Goal: Transaction & Acquisition: Purchase product/service

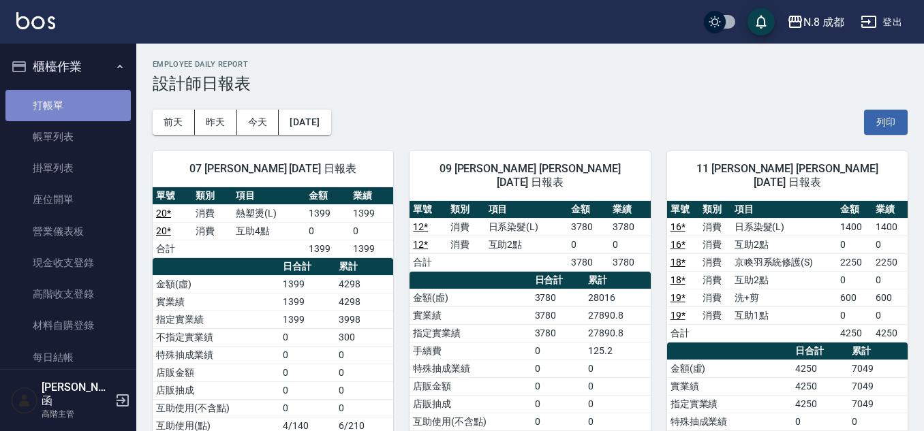
click at [72, 96] on link "打帳單" at bounding box center [67, 105] width 125 height 31
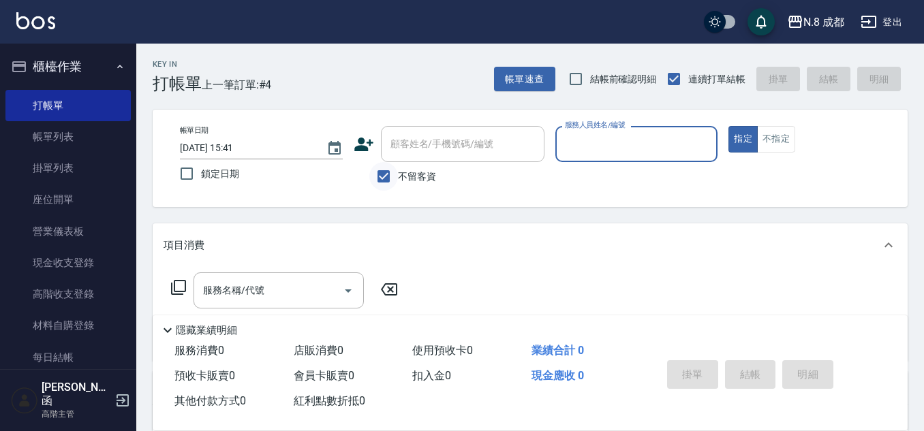
click at [390, 173] on input "不留客資" at bounding box center [383, 176] width 29 height 29
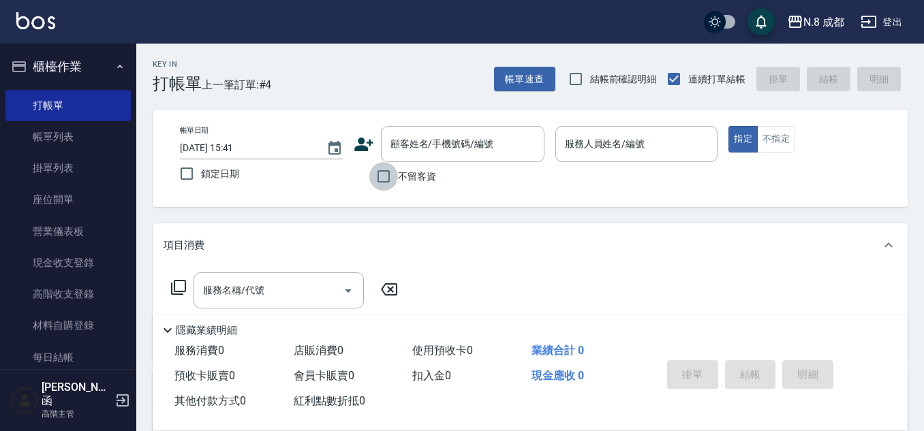
click at [385, 170] on input "不留客資" at bounding box center [383, 176] width 29 height 29
checkbox input "true"
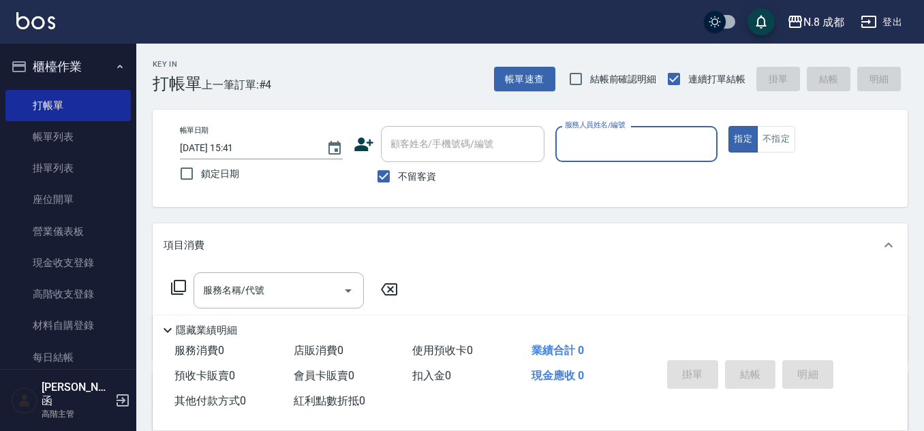
click at [630, 144] on input "服務人員姓名/編號" at bounding box center [636, 144] width 151 height 24
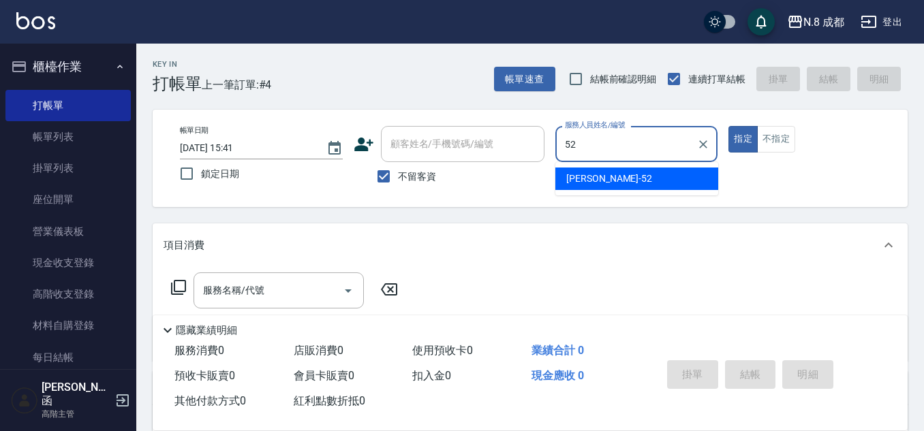
click at [604, 172] on span "[PERSON_NAME]-52" at bounding box center [609, 179] width 86 height 14
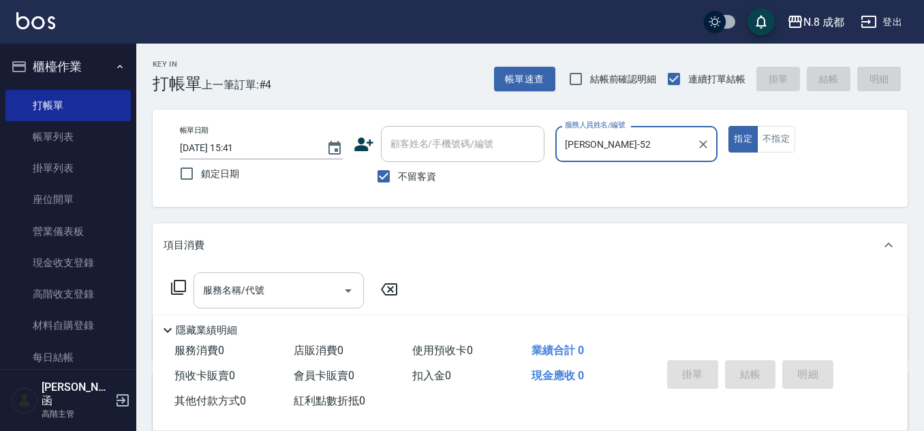
type input "[PERSON_NAME]-52"
click at [240, 283] on input "服務名稱/代號" at bounding box center [269, 291] width 138 height 24
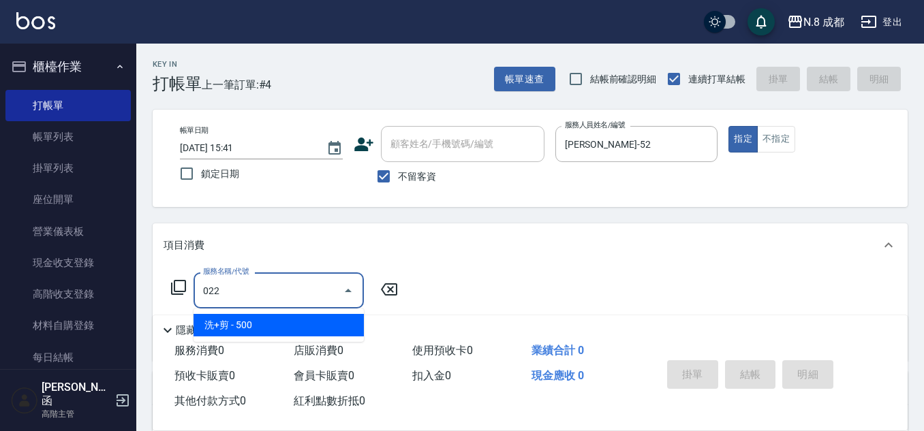
click at [237, 323] on span "洗+剪 - 500" at bounding box center [278, 325] width 170 height 22
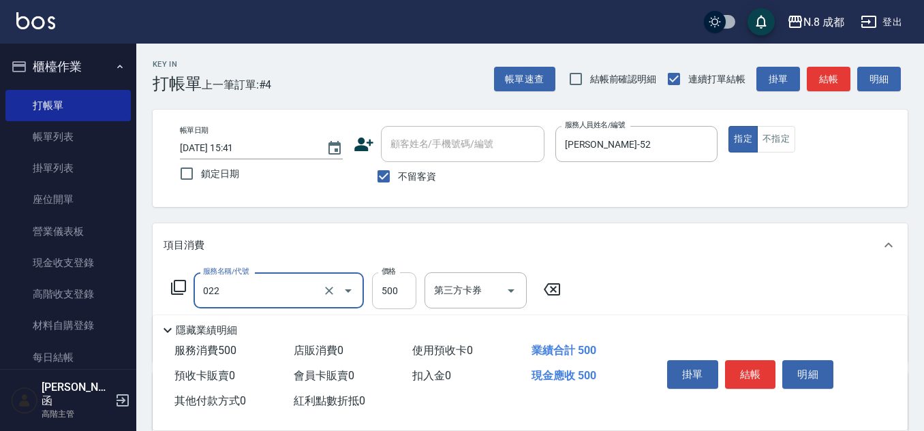
type input "洗+剪(022)"
click at [397, 291] on input "500" at bounding box center [394, 291] width 44 height 37
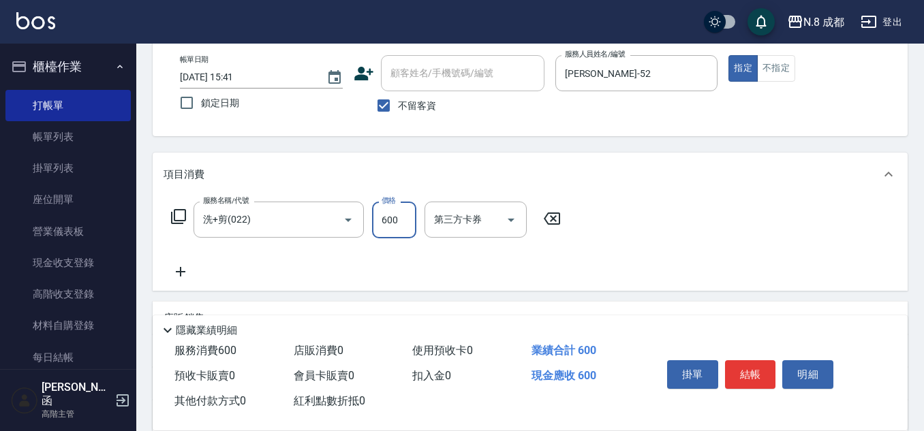
scroll to position [136, 0]
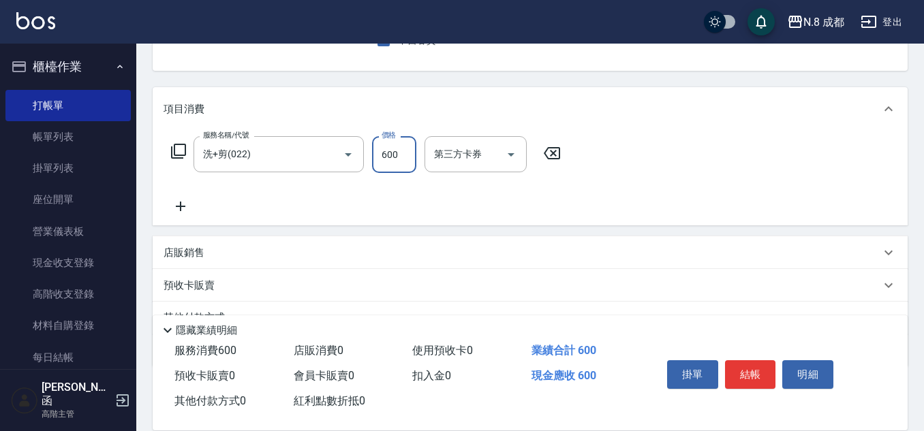
type input "600"
click at [183, 212] on icon at bounding box center [181, 206] width 34 height 16
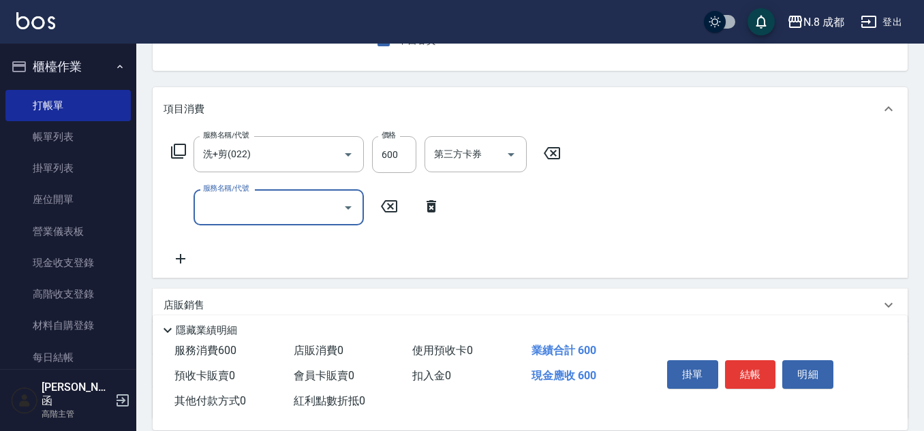
click at [201, 218] on input "服務名稱/代號" at bounding box center [269, 208] width 138 height 24
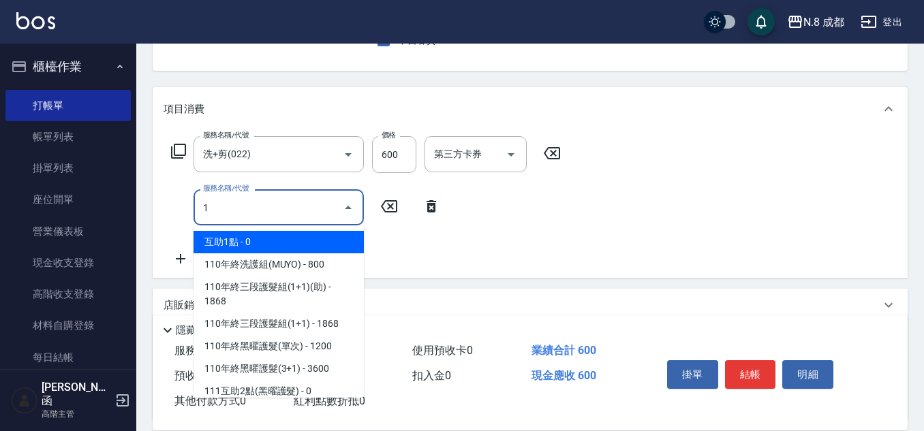
click at [226, 234] on span "互助1點 - 0" at bounding box center [278, 242] width 170 height 22
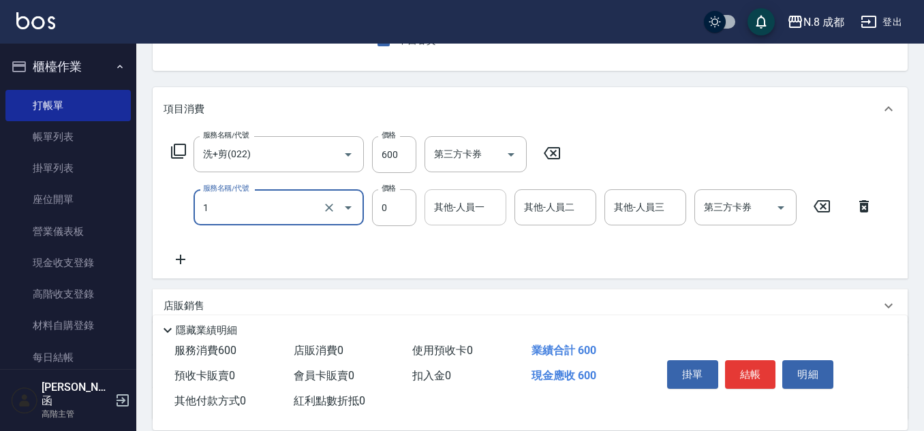
click at [484, 193] on div "其他-人員一" at bounding box center [465, 207] width 82 height 36
type input "互助1點(1)"
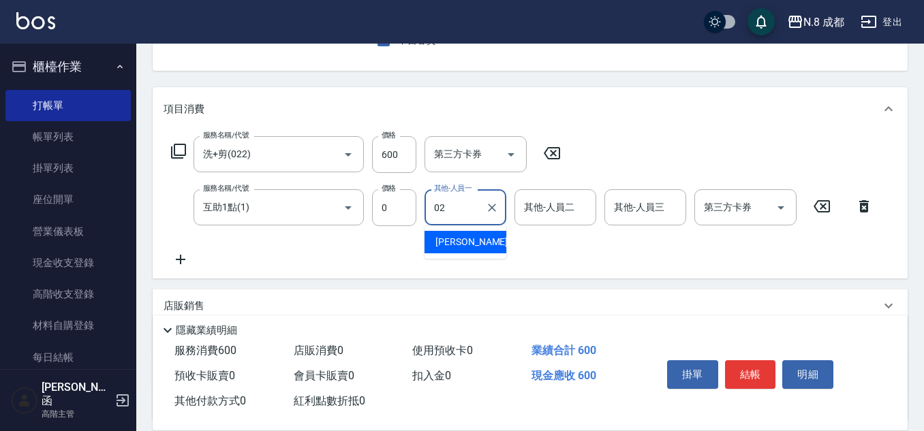
click at [480, 237] on div "[PERSON_NAME]-02" at bounding box center [465, 242] width 82 height 22
type input "[PERSON_NAME]-02"
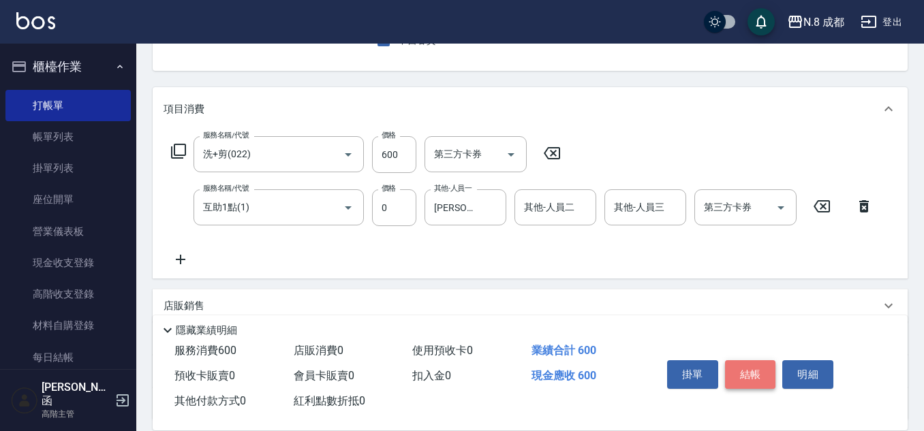
click at [751, 373] on button "結帳" at bounding box center [750, 374] width 51 height 29
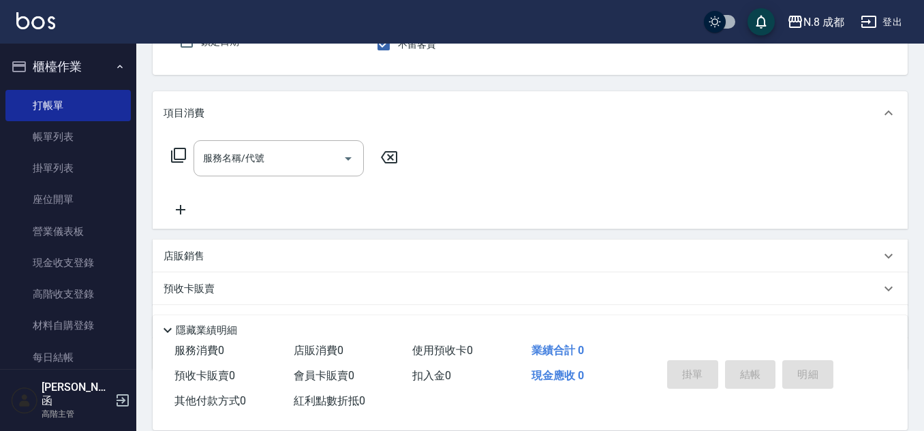
scroll to position [0, 0]
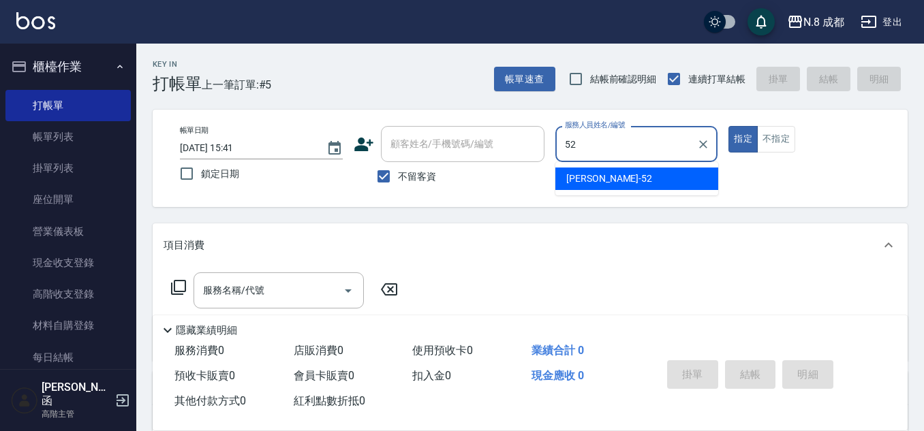
click at [598, 187] on div "[PERSON_NAME]-52" at bounding box center [636, 179] width 163 height 22
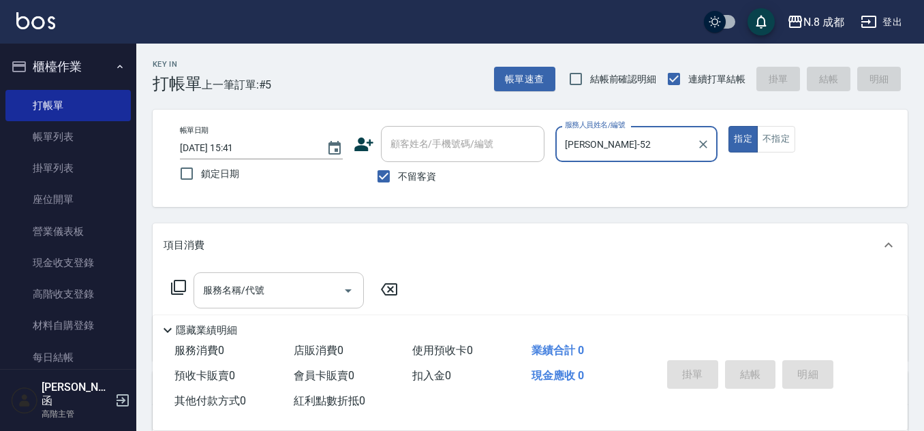
type input "[PERSON_NAME]-52"
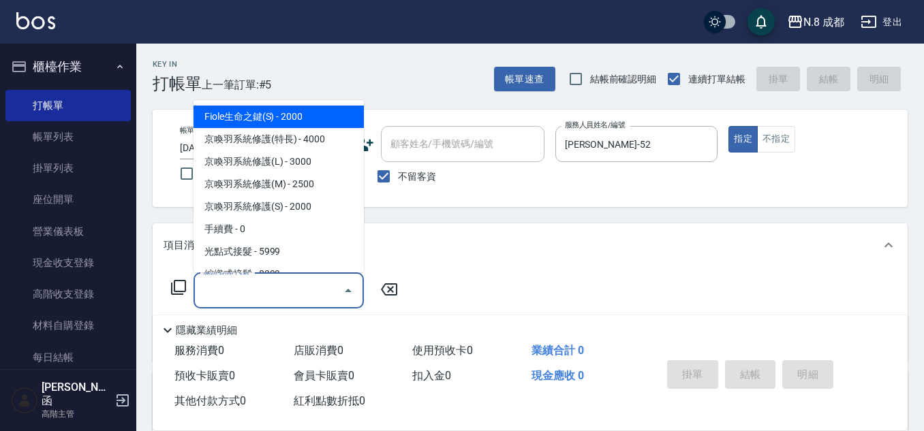
click at [255, 293] on input "服務名稱/代號" at bounding box center [269, 291] width 138 height 24
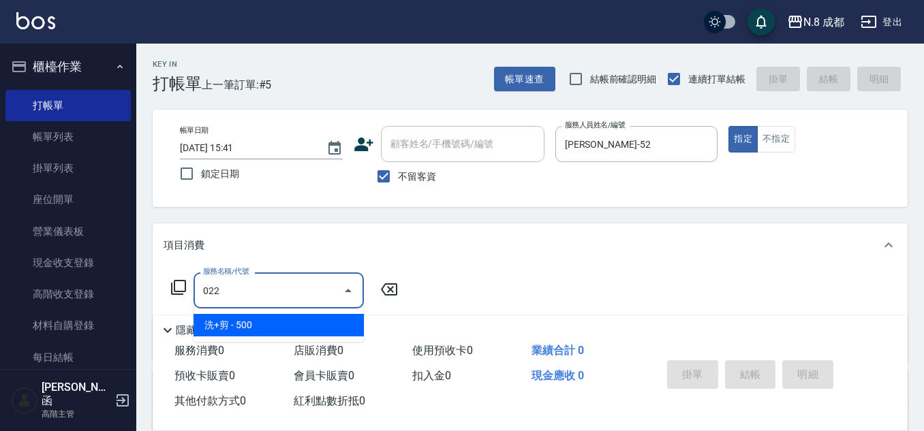
drag, startPoint x: 246, startPoint y: 327, endPoint x: 247, endPoint y: 312, distance: 15.1
click at [246, 326] on span "洗+剪 - 500" at bounding box center [278, 325] width 170 height 22
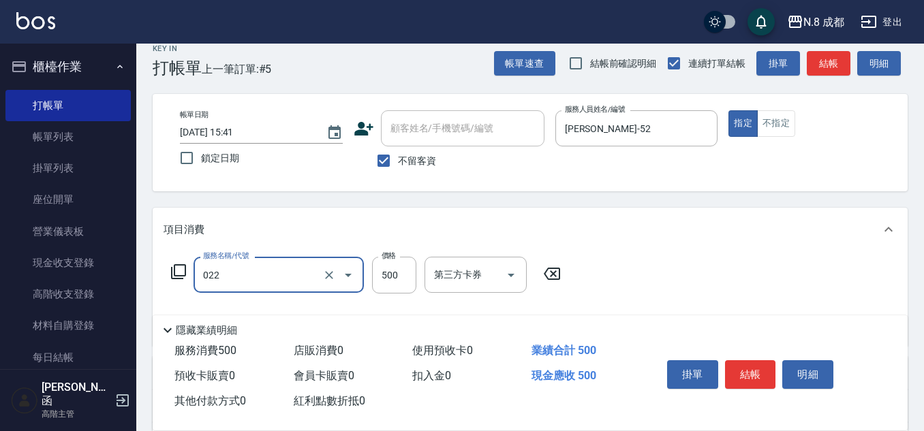
scroll to position [68, 0]
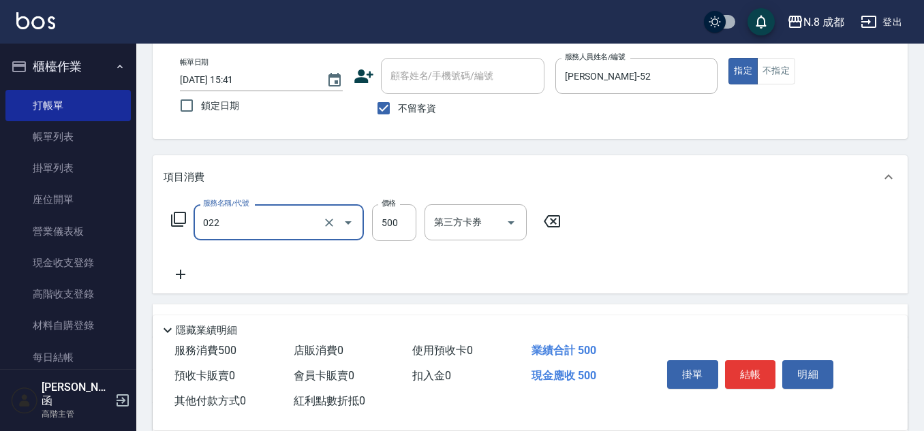
type input "洗+剪(022)"
click at [179, 273] on icon at bounding box center [181, 274] width 34 height 16
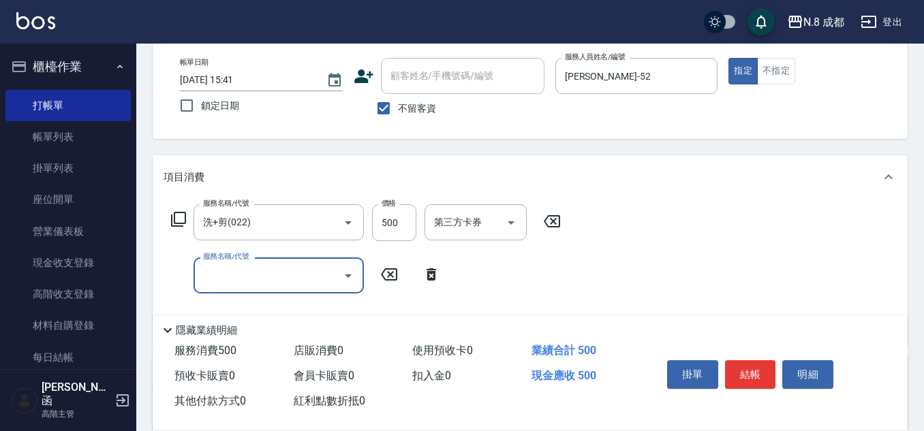
click at [222, 277] on input "服務名稱/代號" at bounding box center [269, 276] width 138 height 24
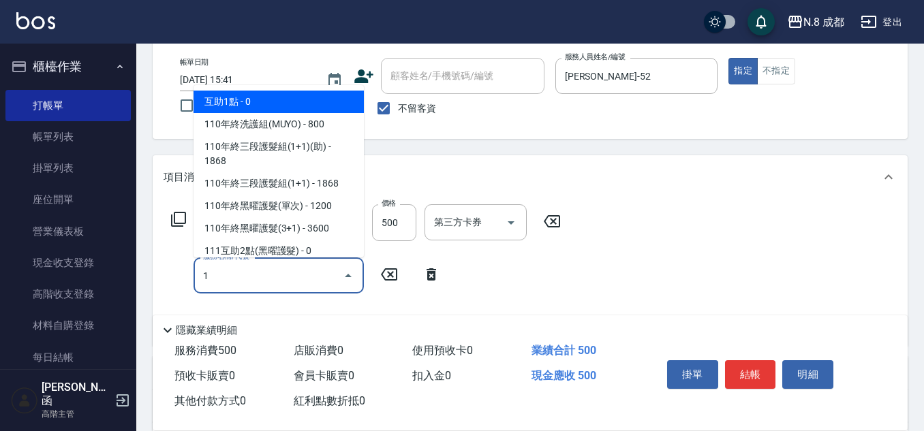
click at [232, 105] on span "互助1點 - 0" at bounding box center [278, 102] width 170 height 22
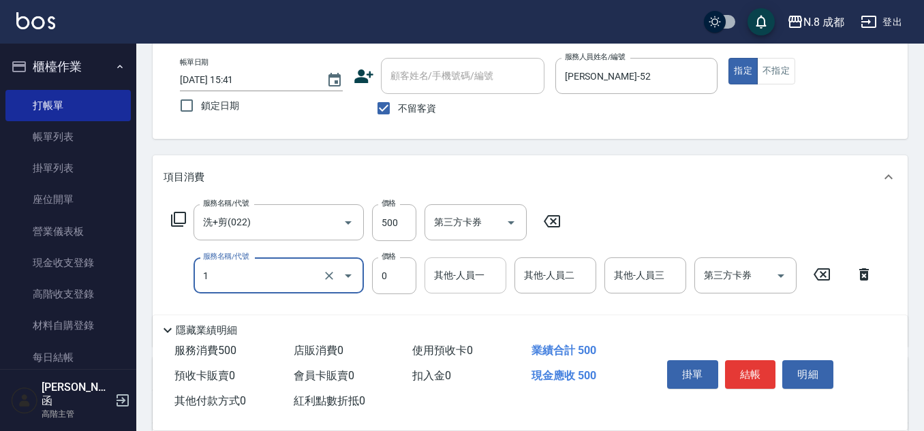
type input "互助1點(1)"
click at [455, 275] on input "其他-人員一" at bounding box center [465, 276] width 69 height 24
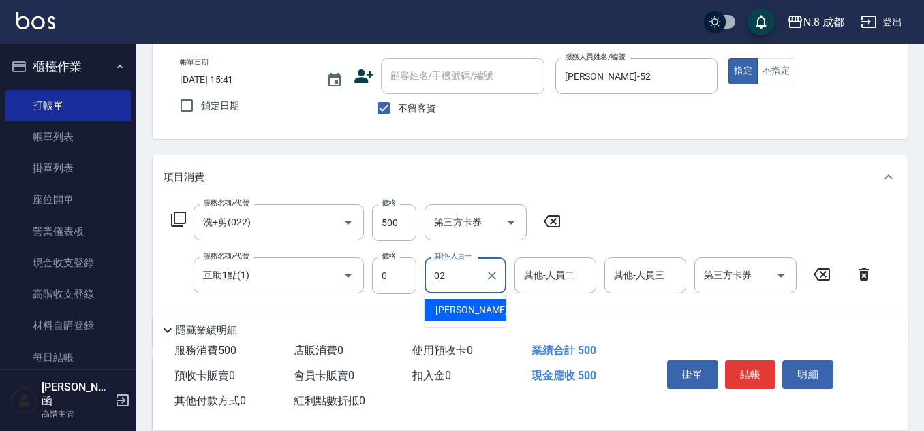
click at [462, 306] on span "[PERSON_NAME]-02" at bounding box center [478, 310] width 86 height 14
type input "[PERSON_NAME]-02"
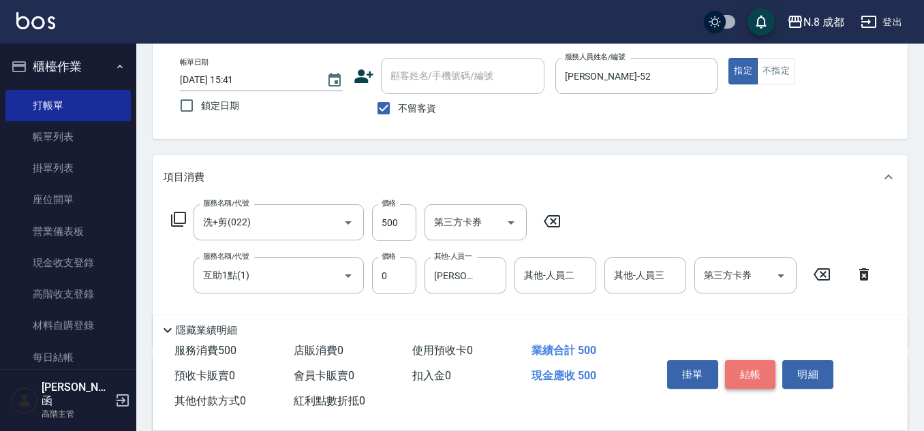
click at [754, 370] on button "結帳" at bounding box center [750, 374] width 51 height 29
type input "[DATE] 15:42"
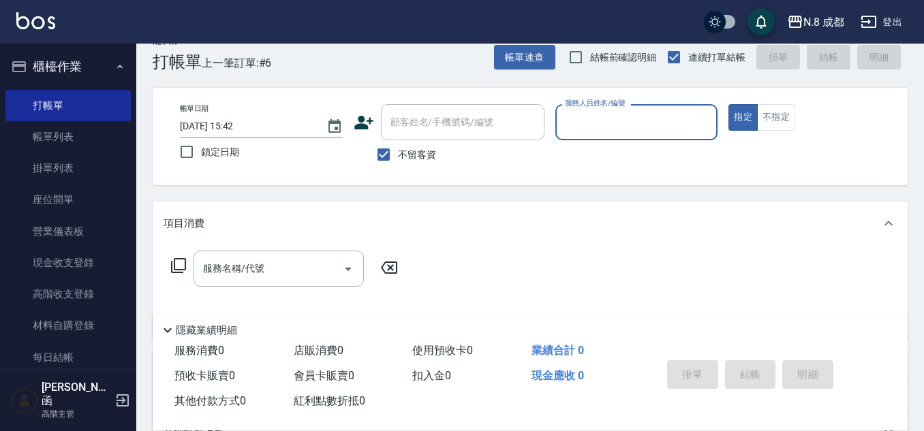
scroll to position [0, 0]
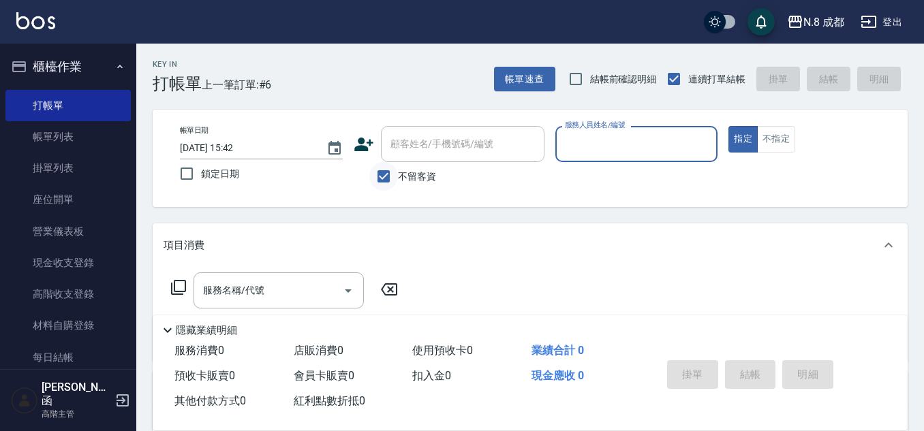
click at [386, 174] on input "不留客資" at bounding box center [383, 176] width 29 height 29
checkbox input "false"
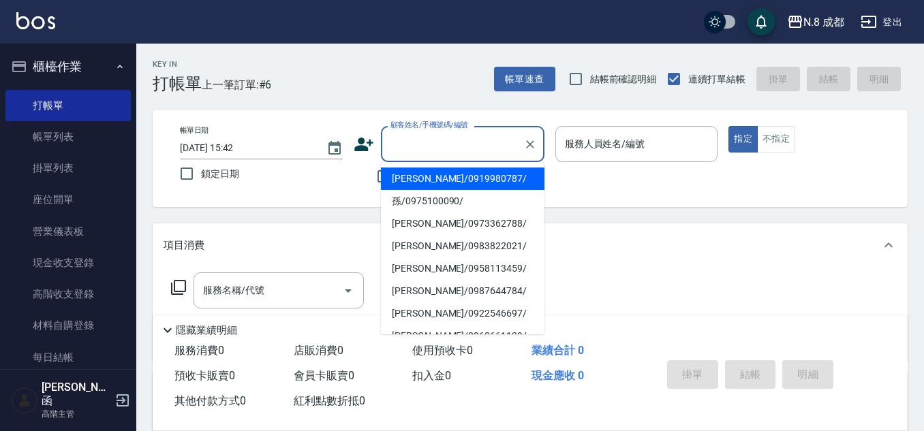
click at [394, 152] on input "顧客姓名/手機號碼/編號" at bounding box center [452, 144] width 131 height 24
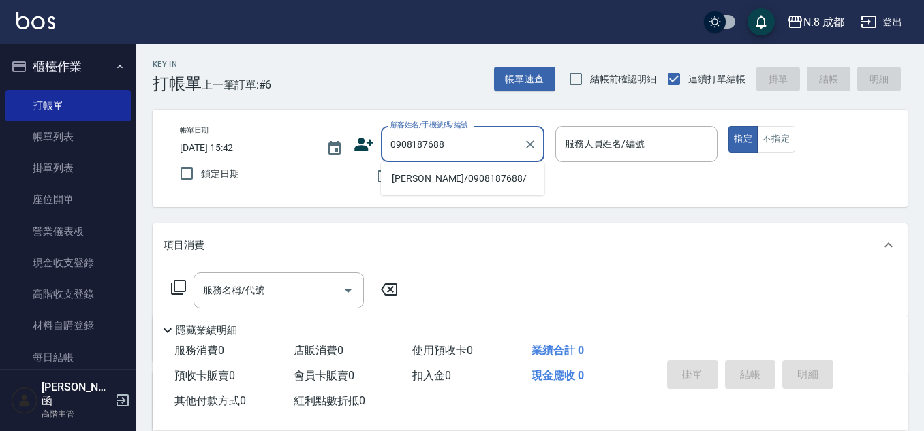
click at [436, 181] on li "[PERSON_NAME]/0908187688/" at bounding box center [463, 179] width 164 height 22
type input "[PERSON_NAME]/0908187688/"
type input "[PERSON_NAME]程-13"
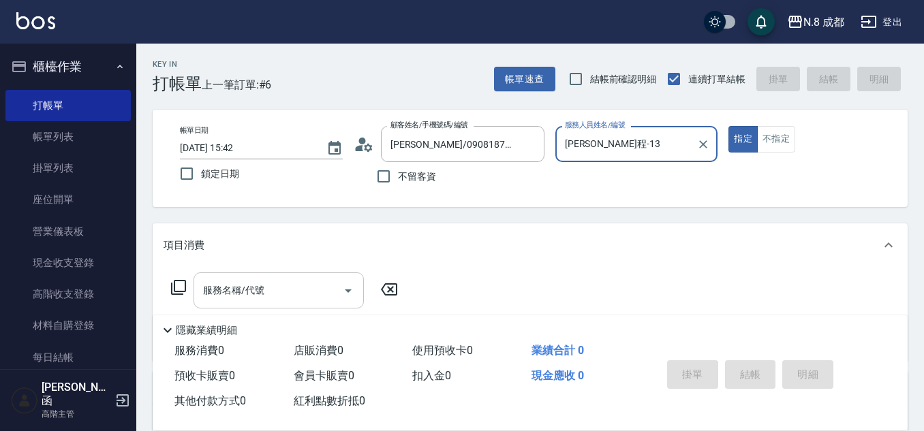
click at [256, 300] on input "服務名稱/代號" at bounding box center [269, 291] width 138 height 24
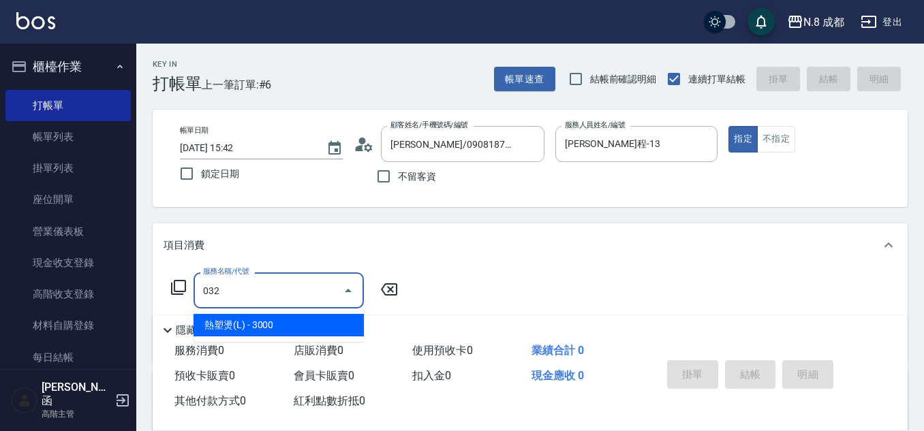
click at [265, 322] on span "熱塑燙(L) - 3000" at bounding box center [278, 325] width 170 height 22
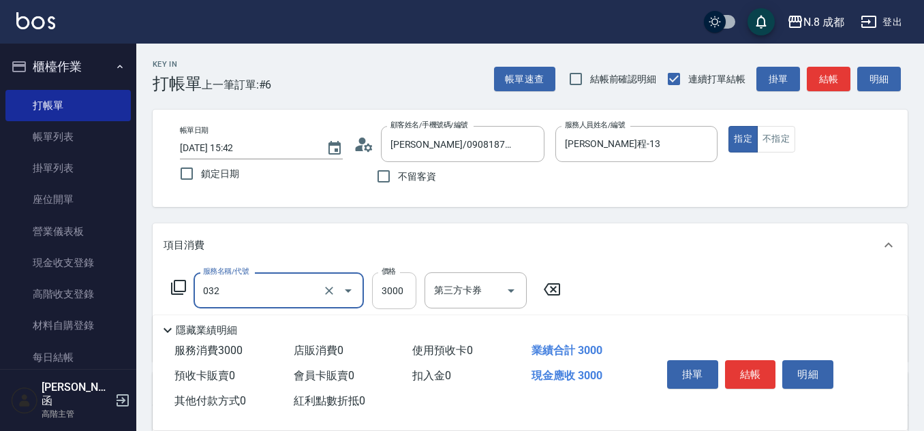
type input "熱塑燙(L)(032)"
click at [395, 294] on input "3000" at bounding box center [394, 291] width 44 height 37
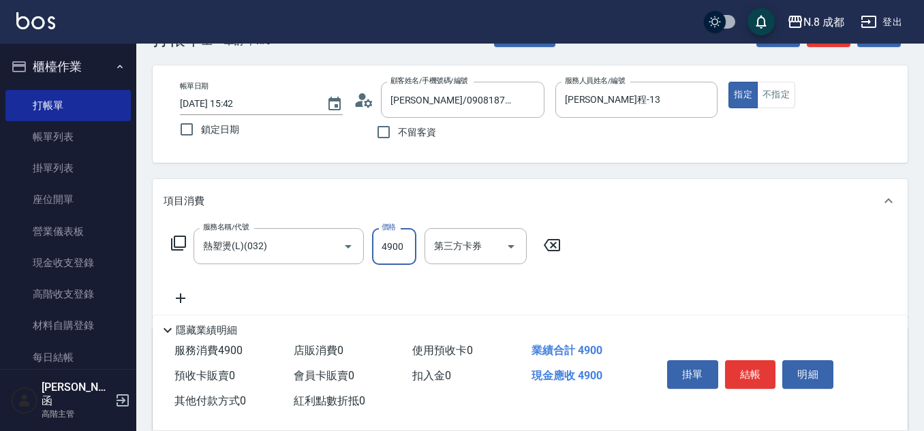
scroll to position [68, 0]
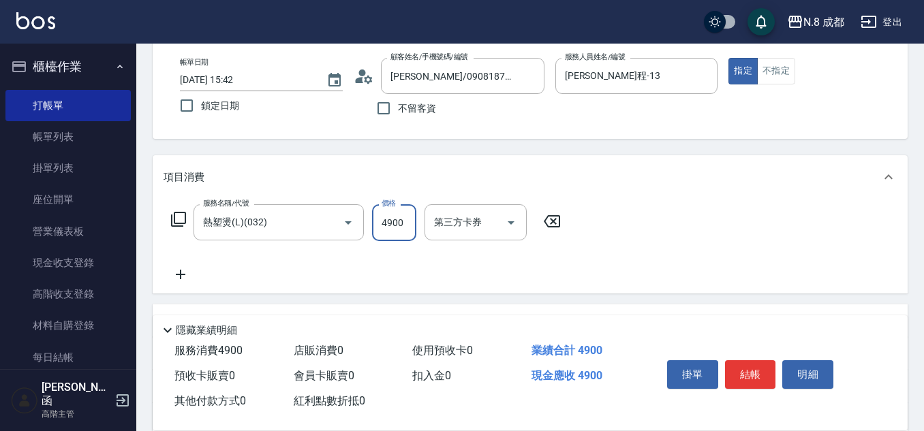
type input "4900"
click at [182, 275] on icon at bounding box center [181, 275] width 10 height 10
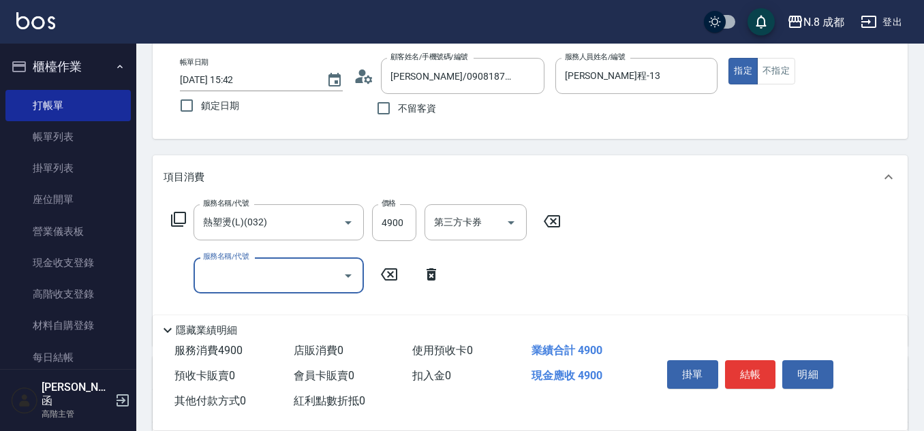
click at [234, 271] on input "服務名稱/代號" at bounding box center [269, 276] width 138 height 24
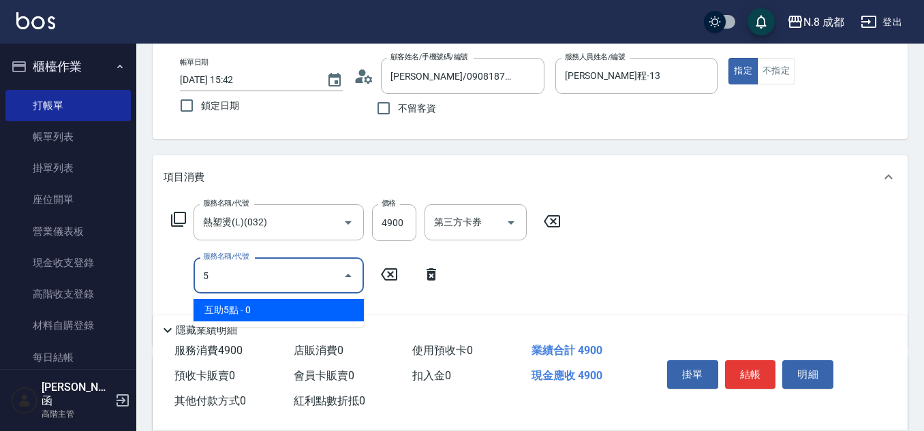
click at [261, 308] on span "互助5點 - 0" at bounding box center [278, 310] width 170 height 22
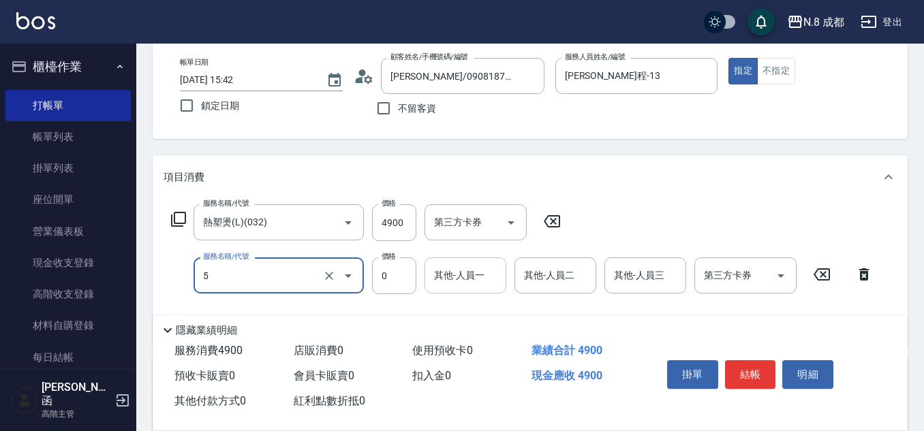
type input "互助5點(5)"
click at [456, 276] on div "其他-人員一 其他-人員一" at bounding box center [465, 276] width 82 height 36
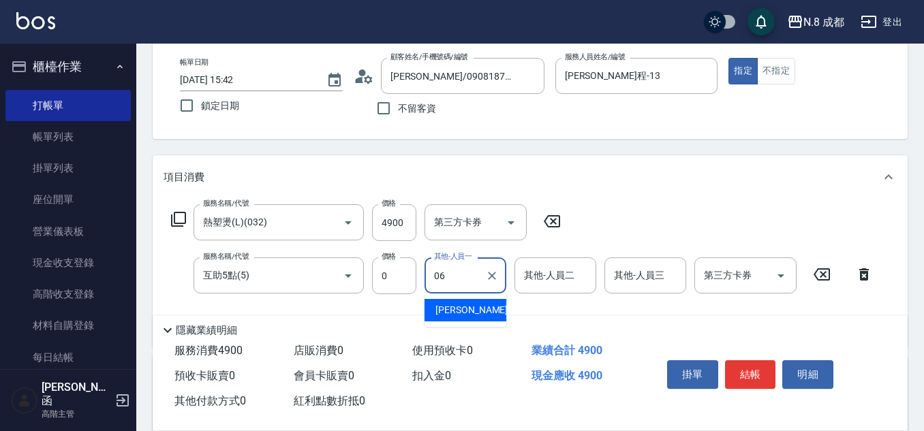
click at [462, 303] on div "[PERSON_NAME] -06" at bounding box center [465, 310] width 82 height 22
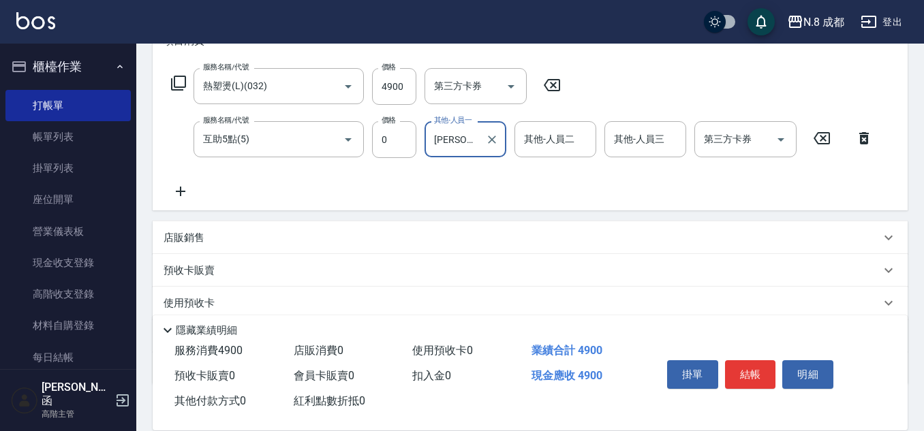
scroll to position [273, 0]
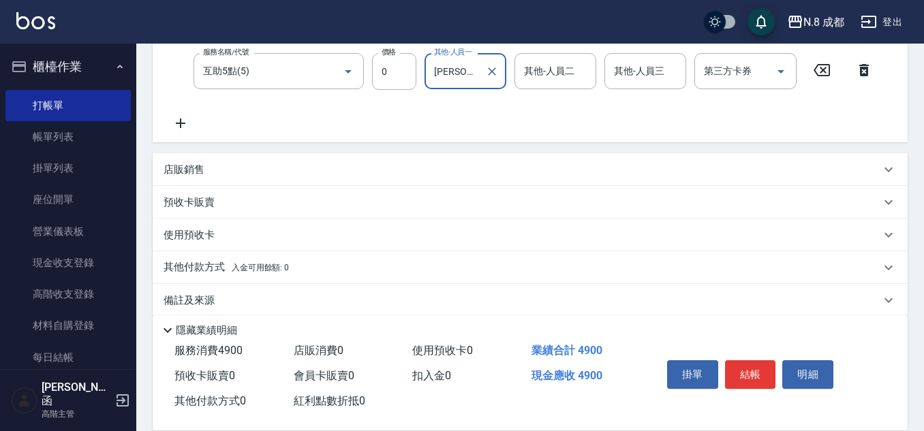
type input "[PERSON_NAME]-06"
click at [193, 178] on div "店販銷售" at bounding box center [530, 169] width 755 height 33
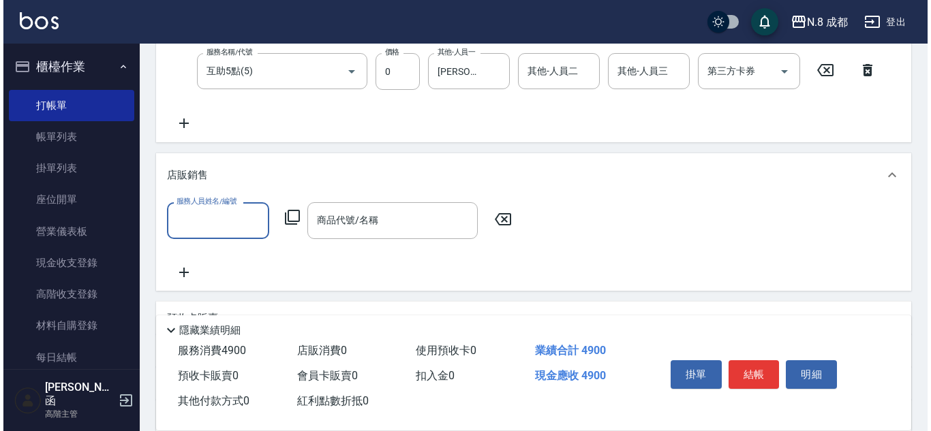
scroll to position [0, 0]
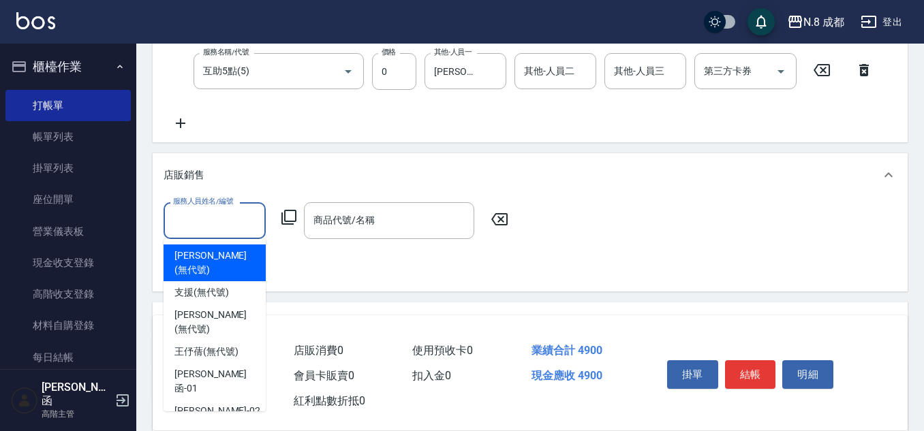
click at [223, 228] on input "服務人員姓名/編號" at bounding box center [215, 220] width 90 height 24
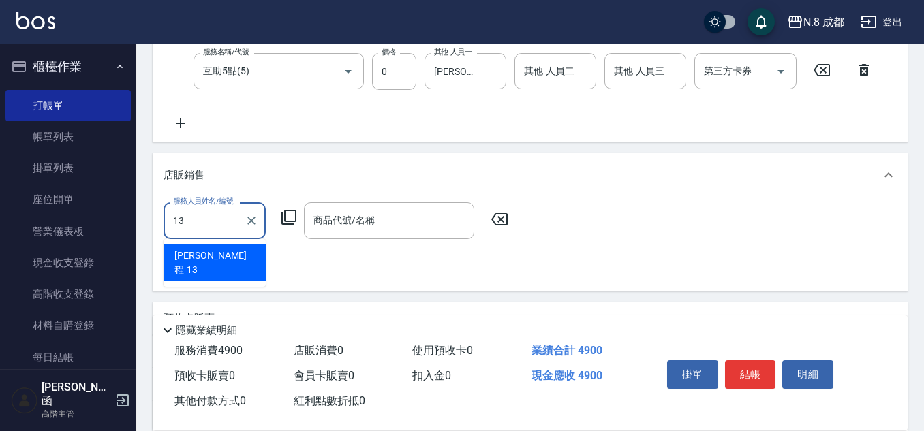
click at [227, 250] on div "[PERSON_NAME]程 -13" at bounding box center [215, 263] width 102 height 37
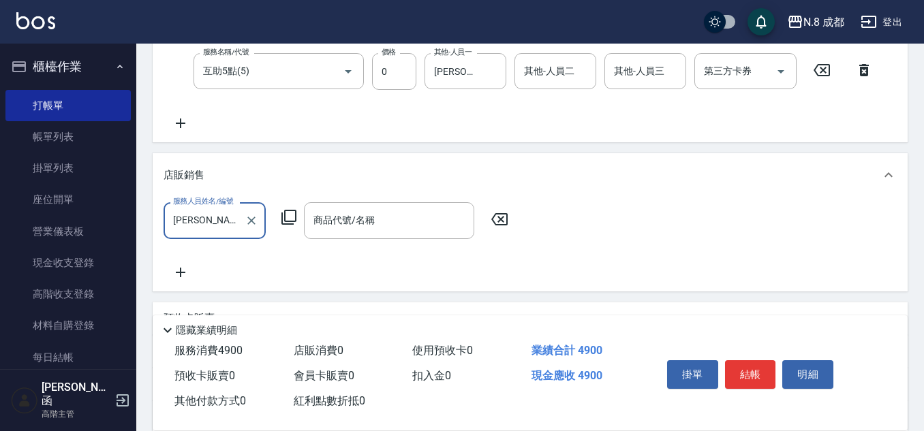
type input "[PERSON_NAME]程-13"
click at [283, 220] on icon at bounding box center [289, 217] width 16 height 16
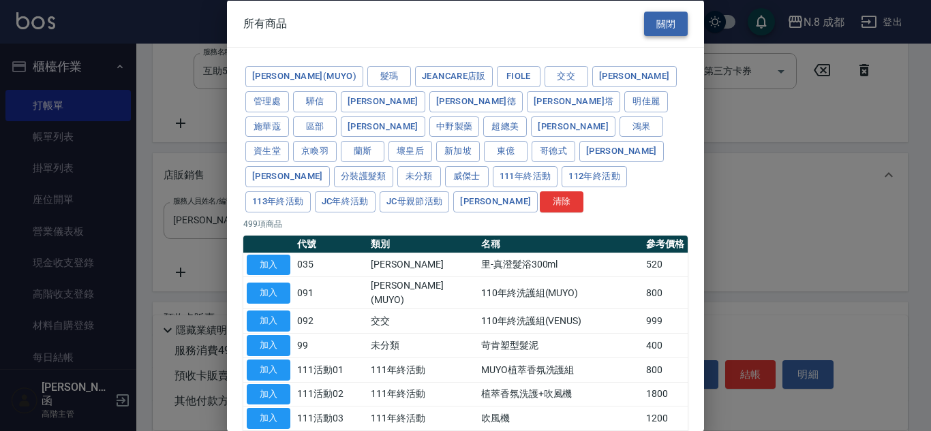
click at [664, 22] on button "關閉" at bounding box center [666, 23] width 44 height 25
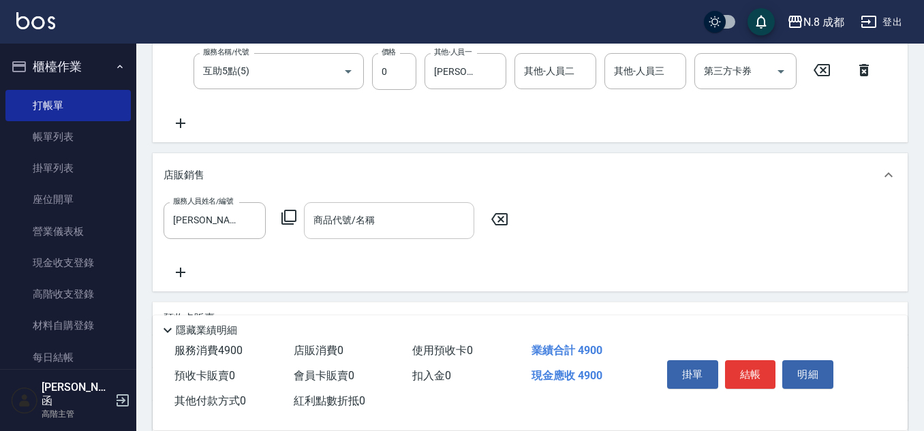
click at [375, 210] on input "商品代號/名稱" at bounding box center [389, 220] width 158 height 24
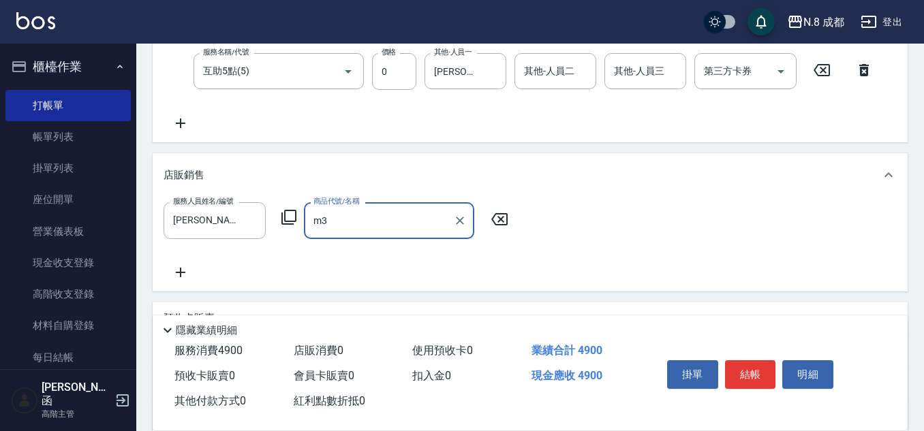
type input "m"
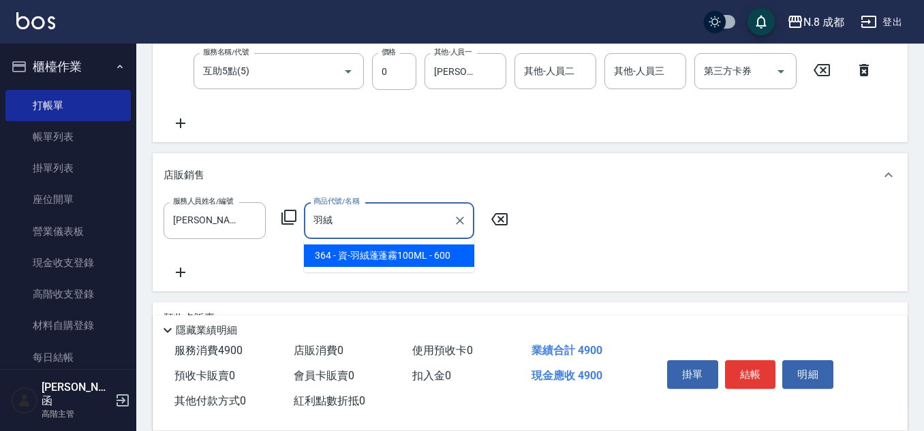
click at [424, 262] on span "364 - 資-羽絨蓬蓬霧100ML - 600" at bounding box center [389, 256] width 170 height 22
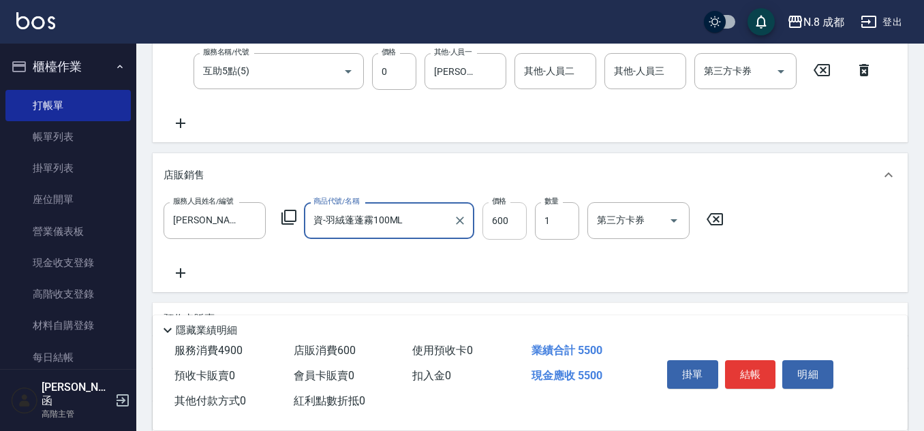
type input "資-羽絨蓬蓬霧100ML"
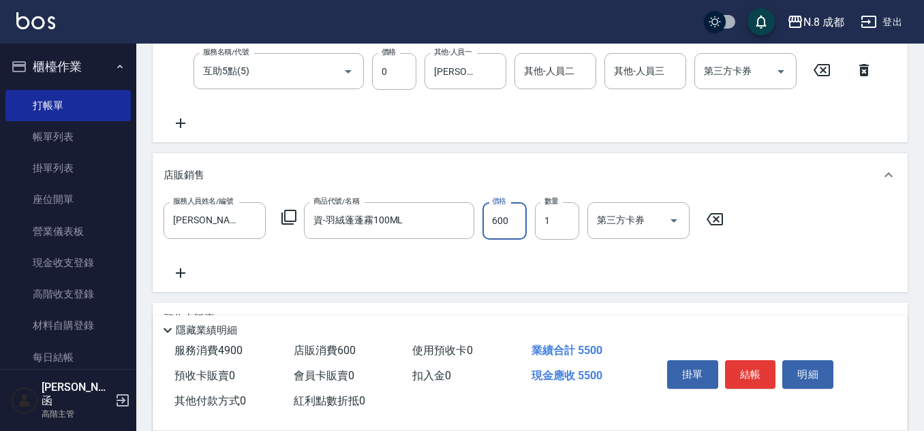
click at [504, 224] on input "600" at bounding box center [504, 220] width 44 height 37
type input "640"
click at [290, 217] on icon at bounding box center [289, 217] width 16 height 16
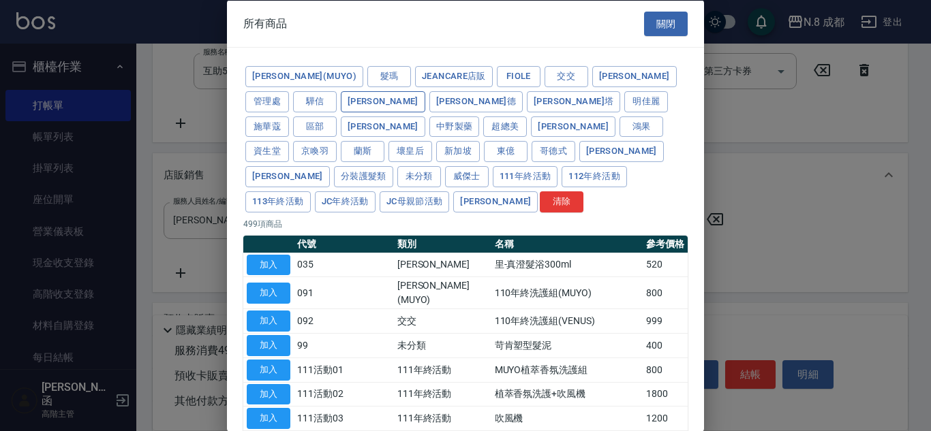
click at [341, 102] on button "[PERSON_NAME]" at bounding box center [383, 101] width 84 height 21
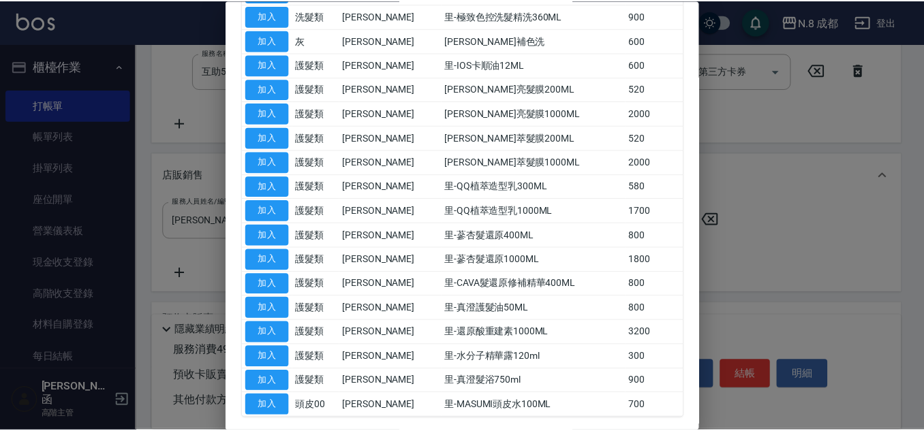
scroll to position [309, 0]
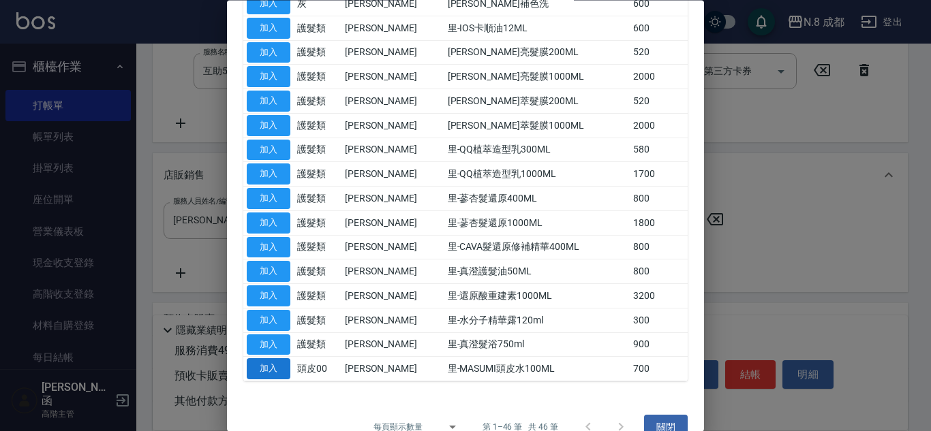
click at [262, 359] on button "加入" at bounding box center [269, 369] width 44 height 21
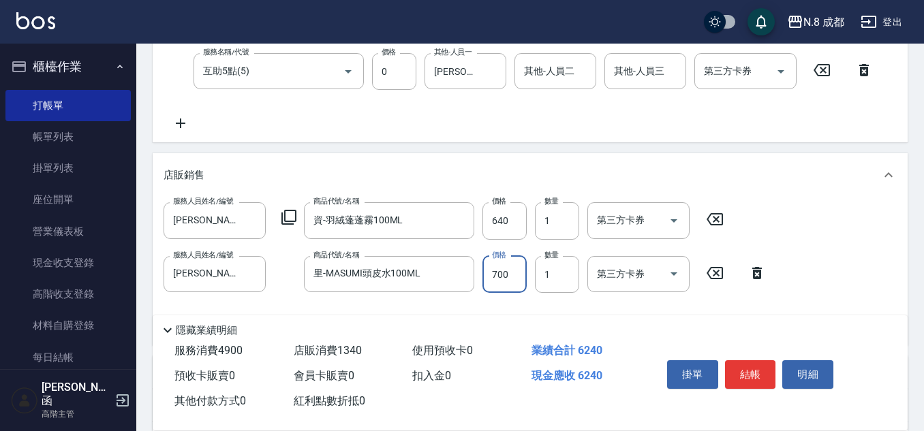
click at [506, 272] on input "700" at bounding box center [504, 274] width 44 height 37
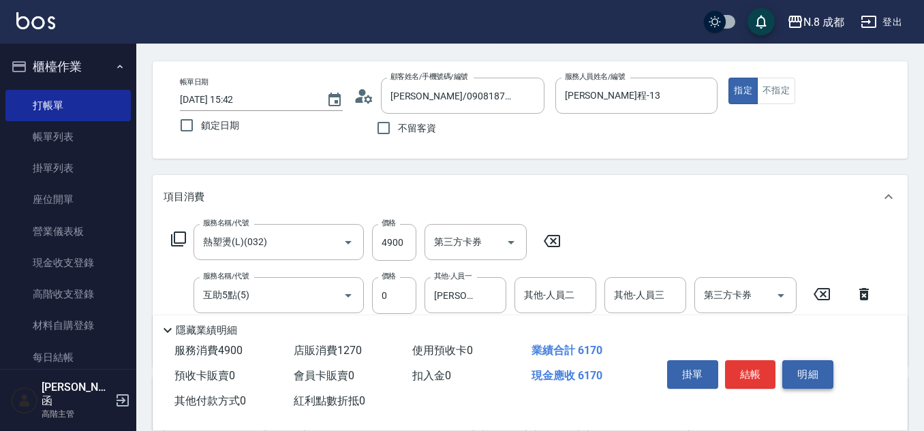
scroll to position [0, 0]
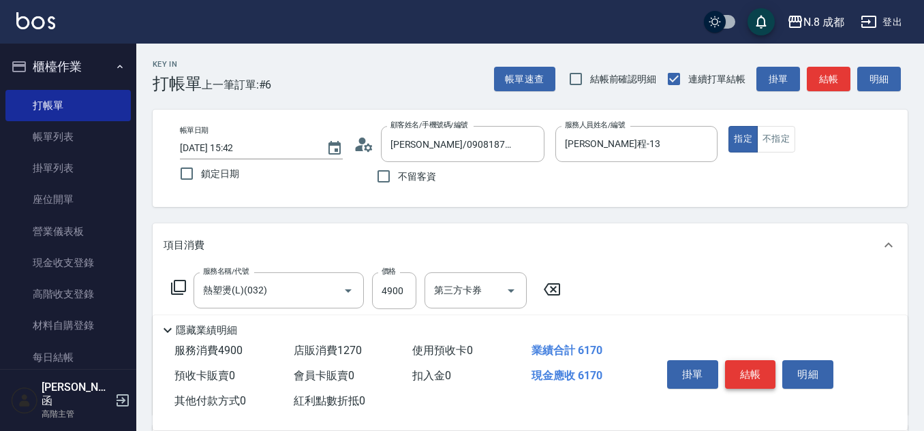
type input "630"
click at [756, 363] on button "結帳" at bounding box center [750, 374] width 51 height 29
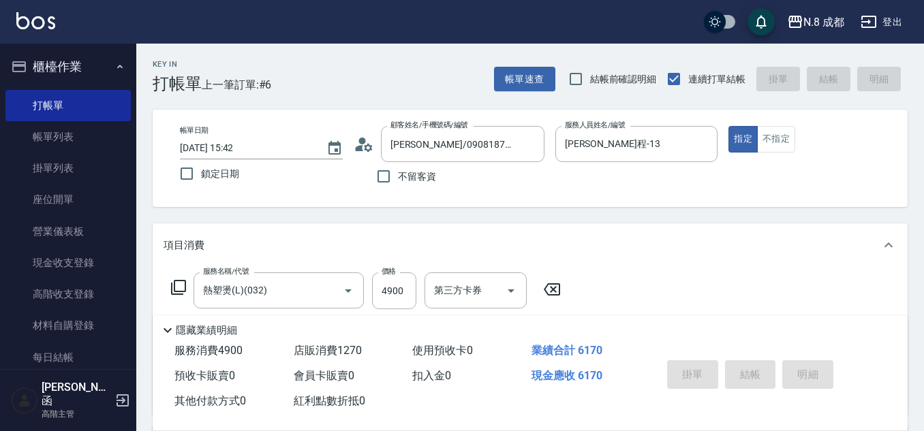
type input "[DATE] 16:00"
